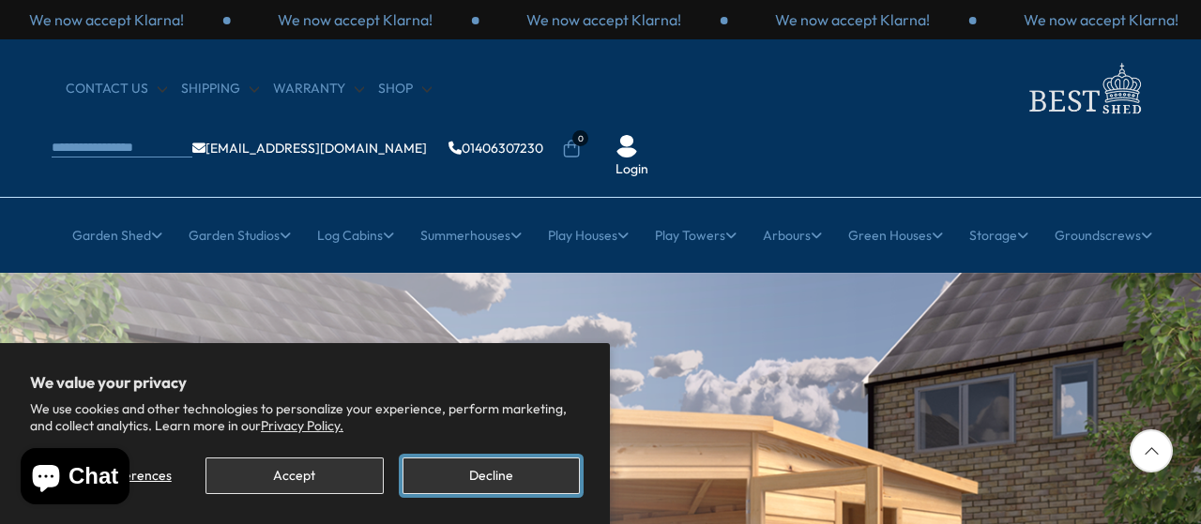
click at [421, 489] on button "Decline" at bounding box center [490, 476] width 177 height 37
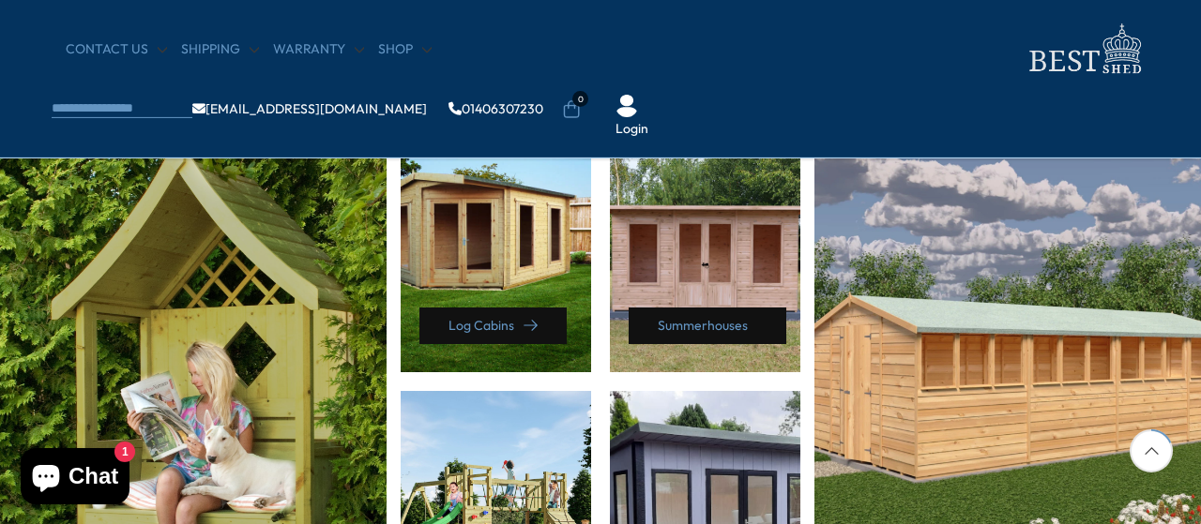
scroll to position [1034, 0]
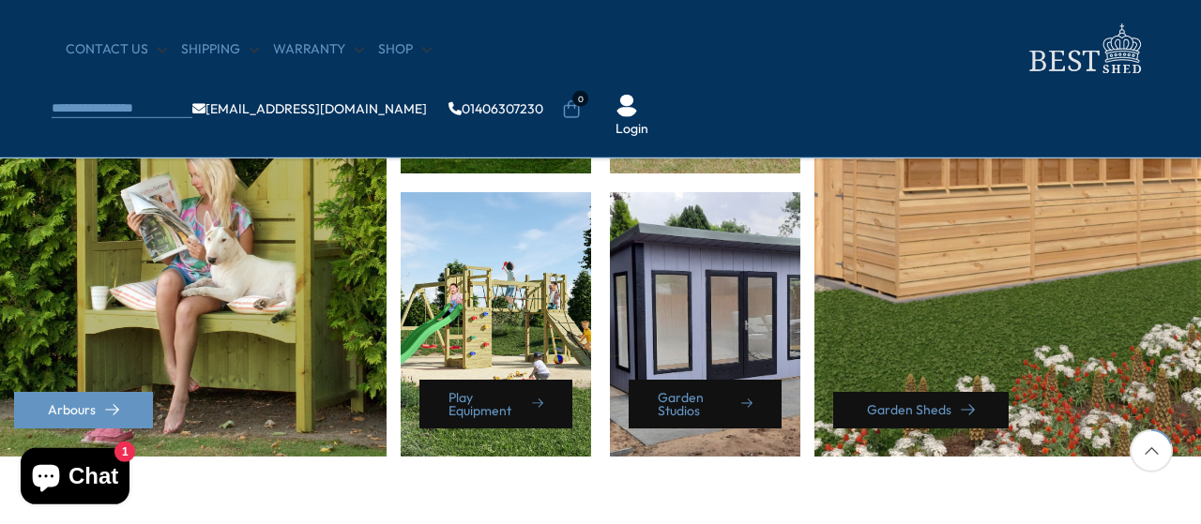
click at [926, 416] on link "Garden Sheds" at bounding box center [920, 410] width 175 height 37
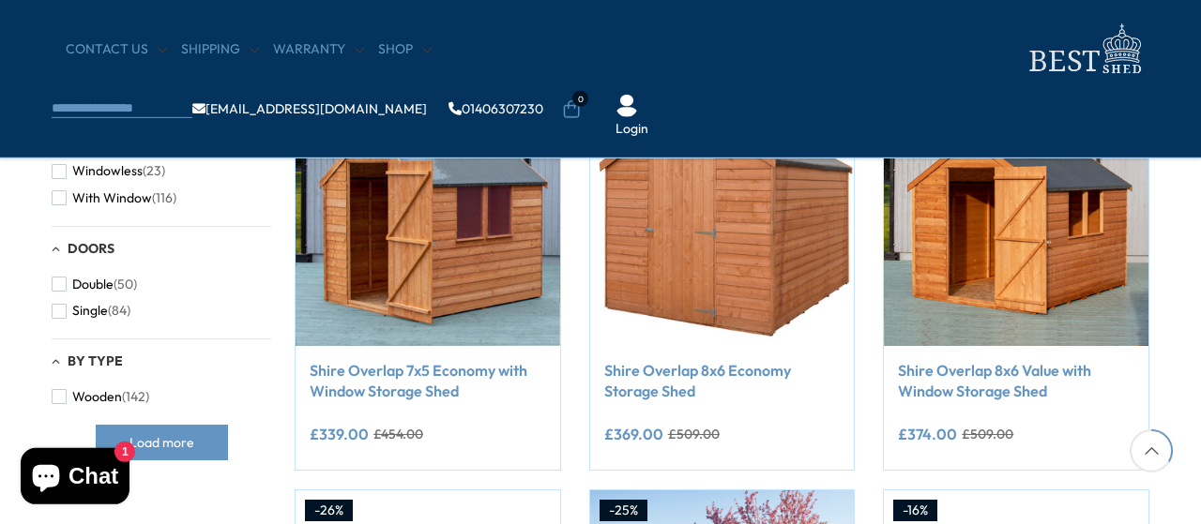
scroll to position [807, 0]
click at [59, 194] on span "button" at bounding box center [59, 197] width 15 height 15
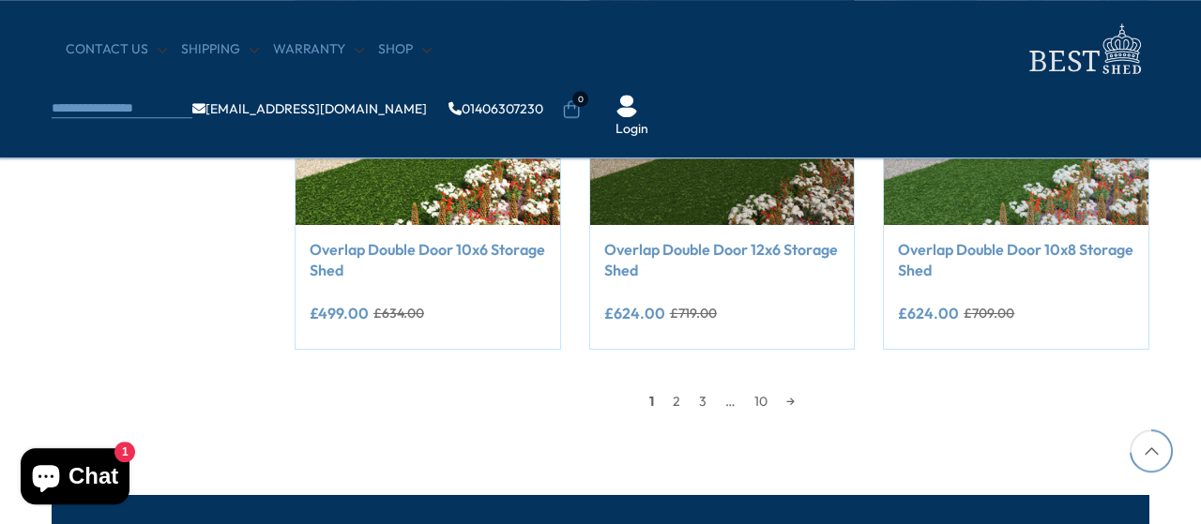
scroll to position [1744, 0]
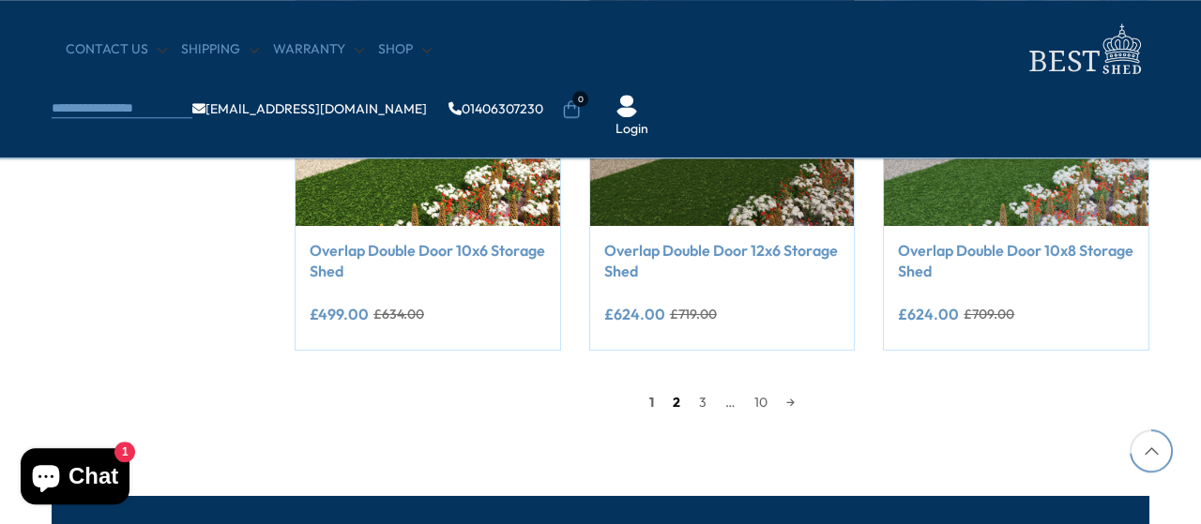
click at [673, 403] on link "2" at bounding box center [676, 402] width 26 height 28
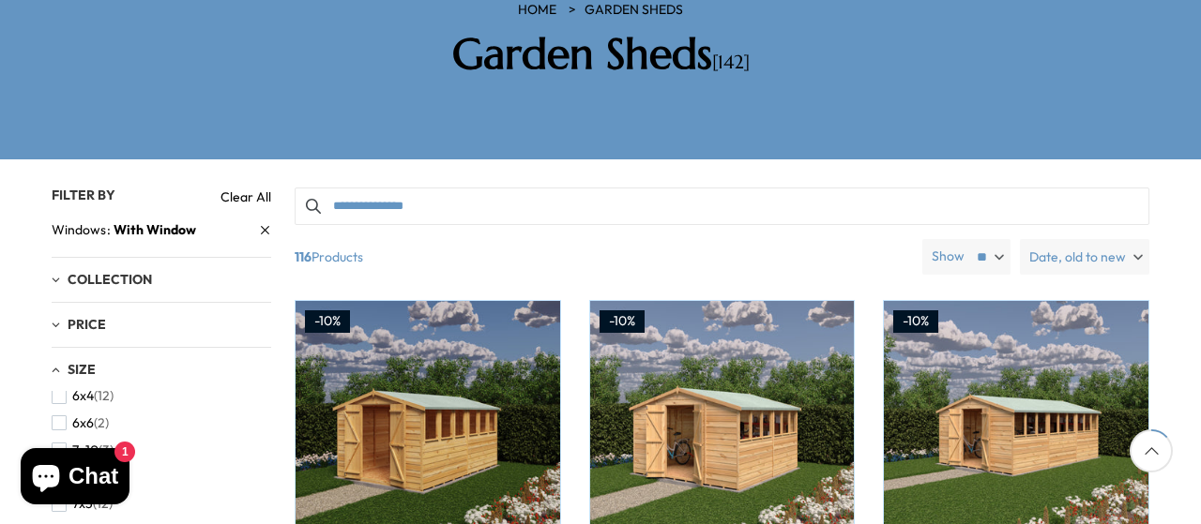
scroll to position [291, 0]
click at [63, 404] on span "button" at bounding box center [59, 411] width 15 height 15
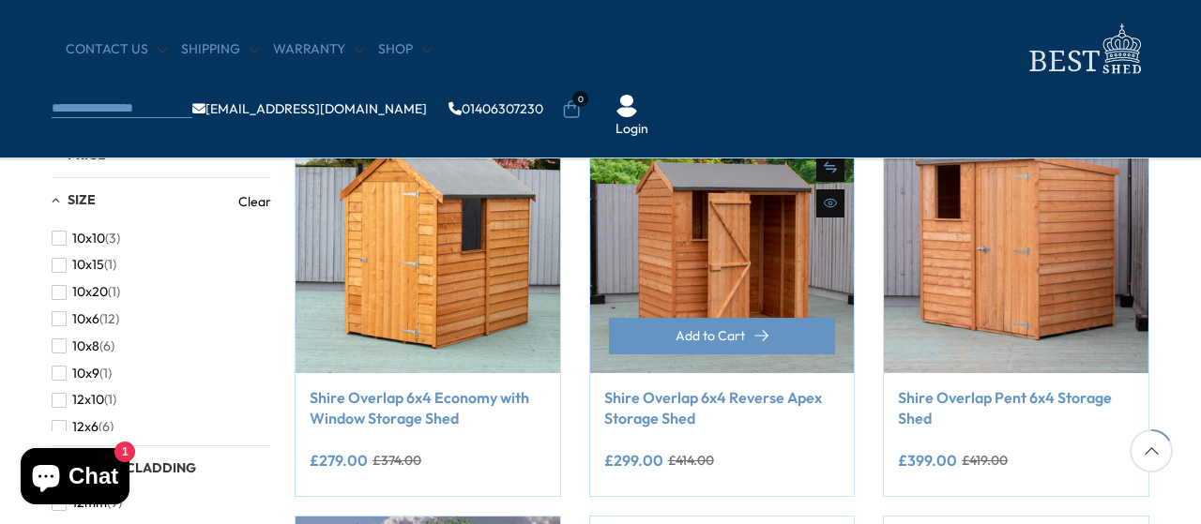
scroll to position [366, 0]
